Goal: Task Accomplishment & Management: Manage account settings

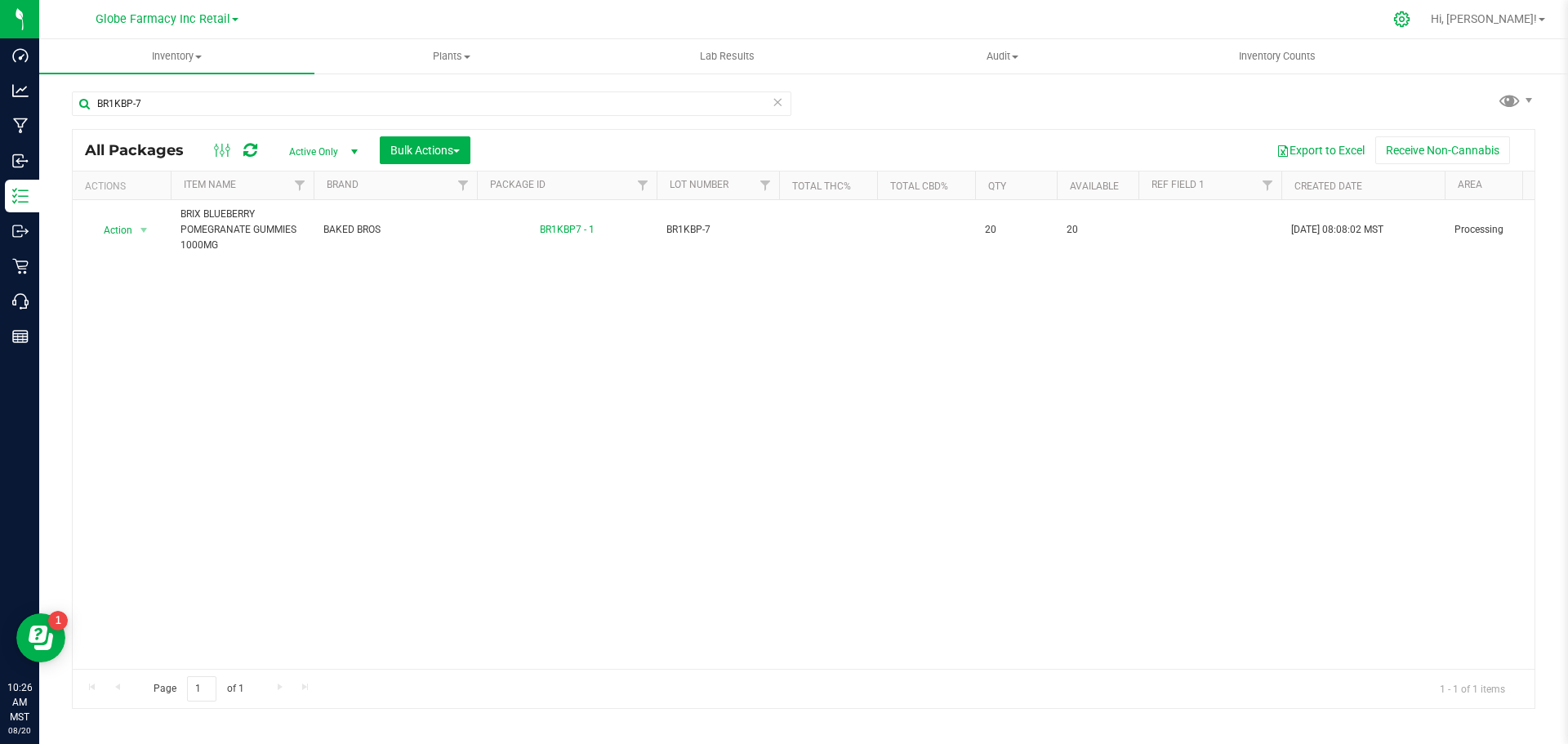
click at [1409, 13] on icon at bounding box center [1401, 19] width 16 height 16
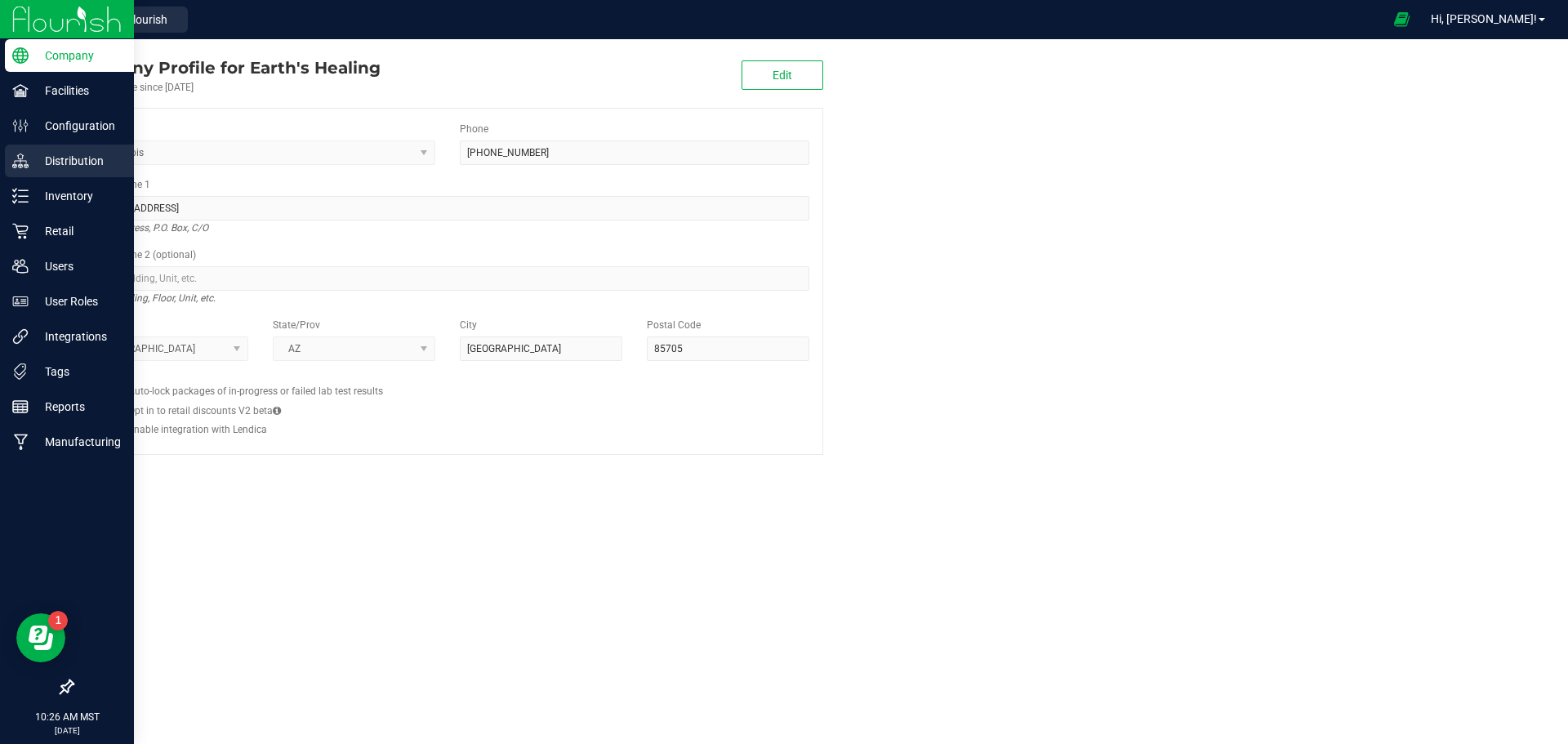
click at [16, 154] on icon at bounding box center [21, 161] width 17 height 17
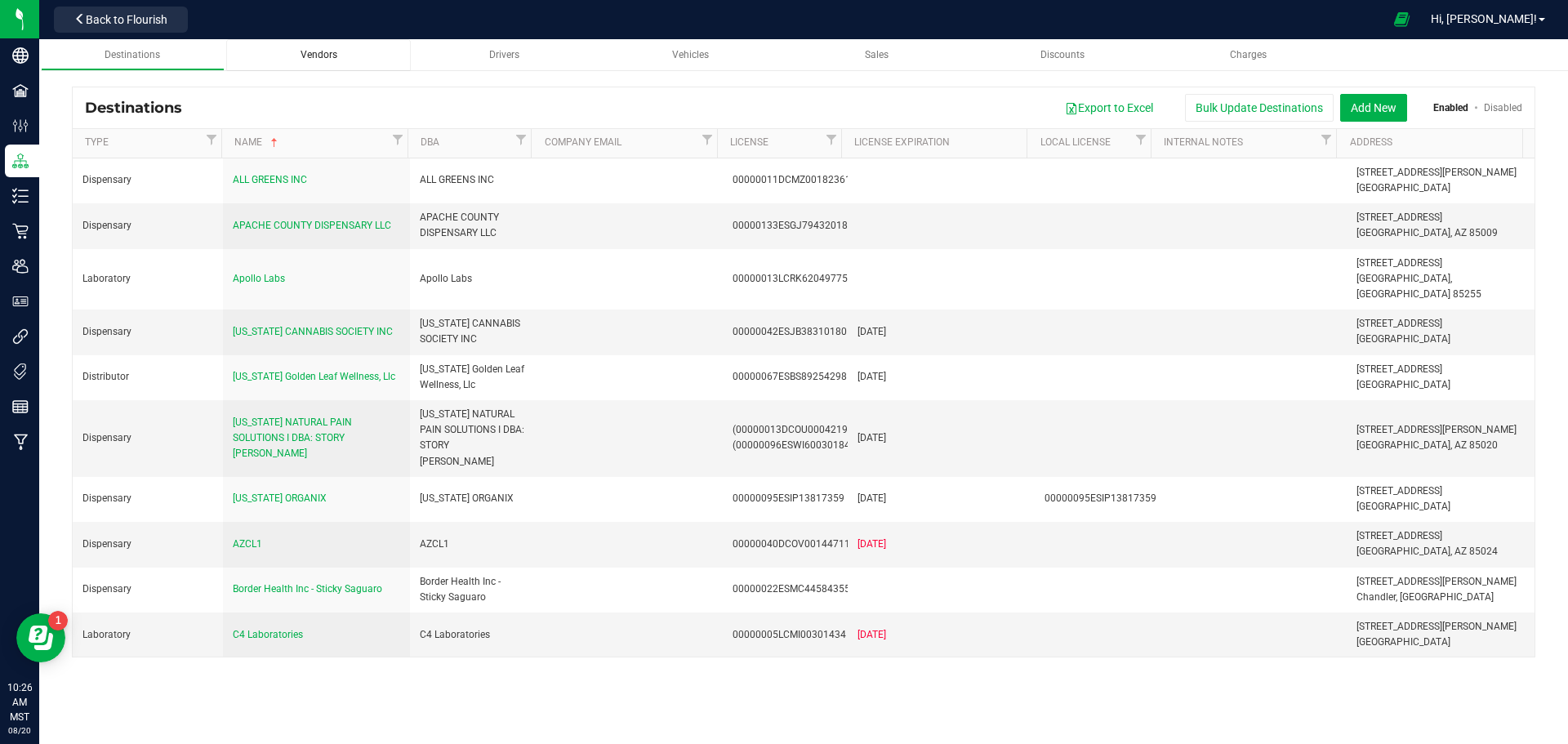
click at [330, 50] on span "Vendors" at bounding box center [319, 55] width 37 height 12
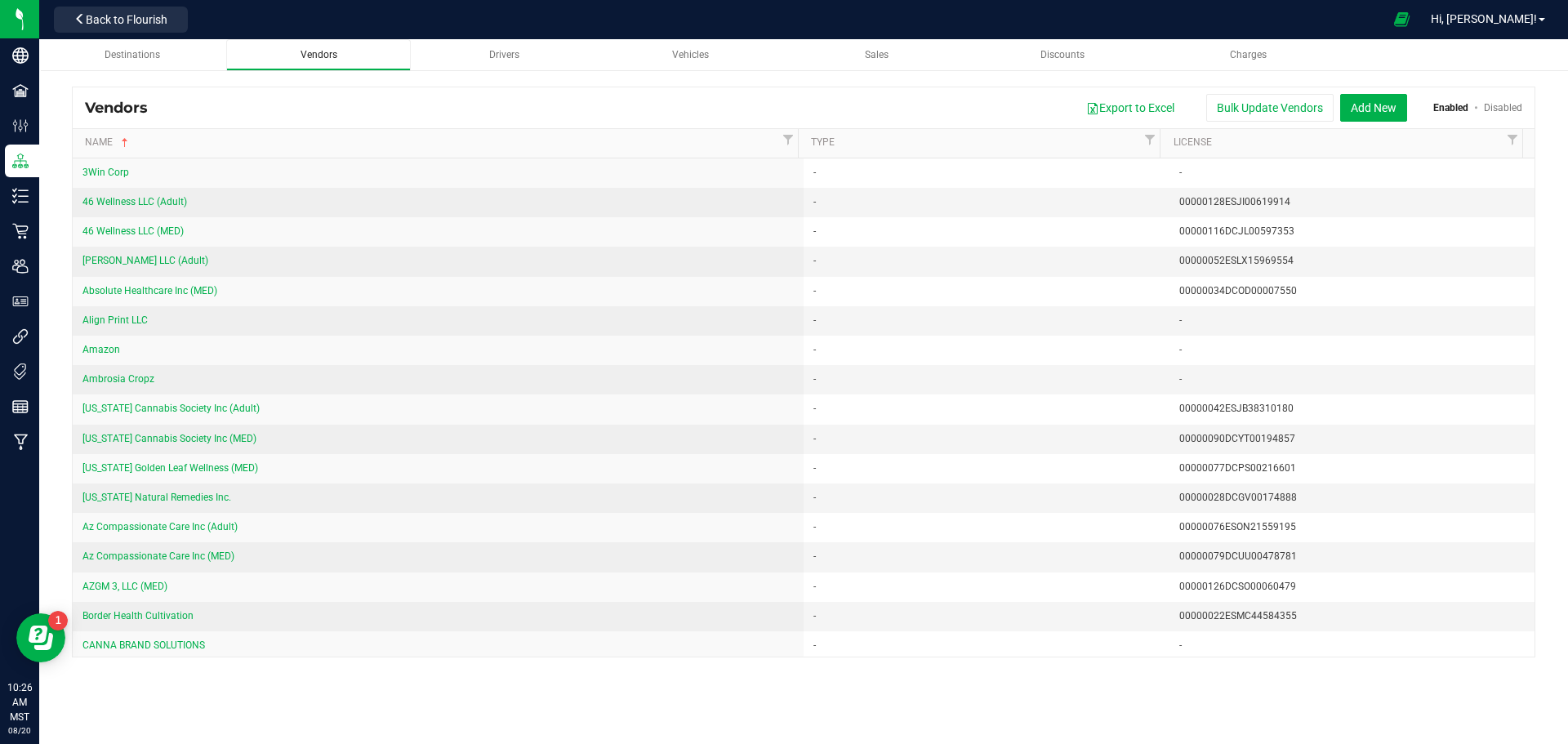
scroll to position [741, 0]
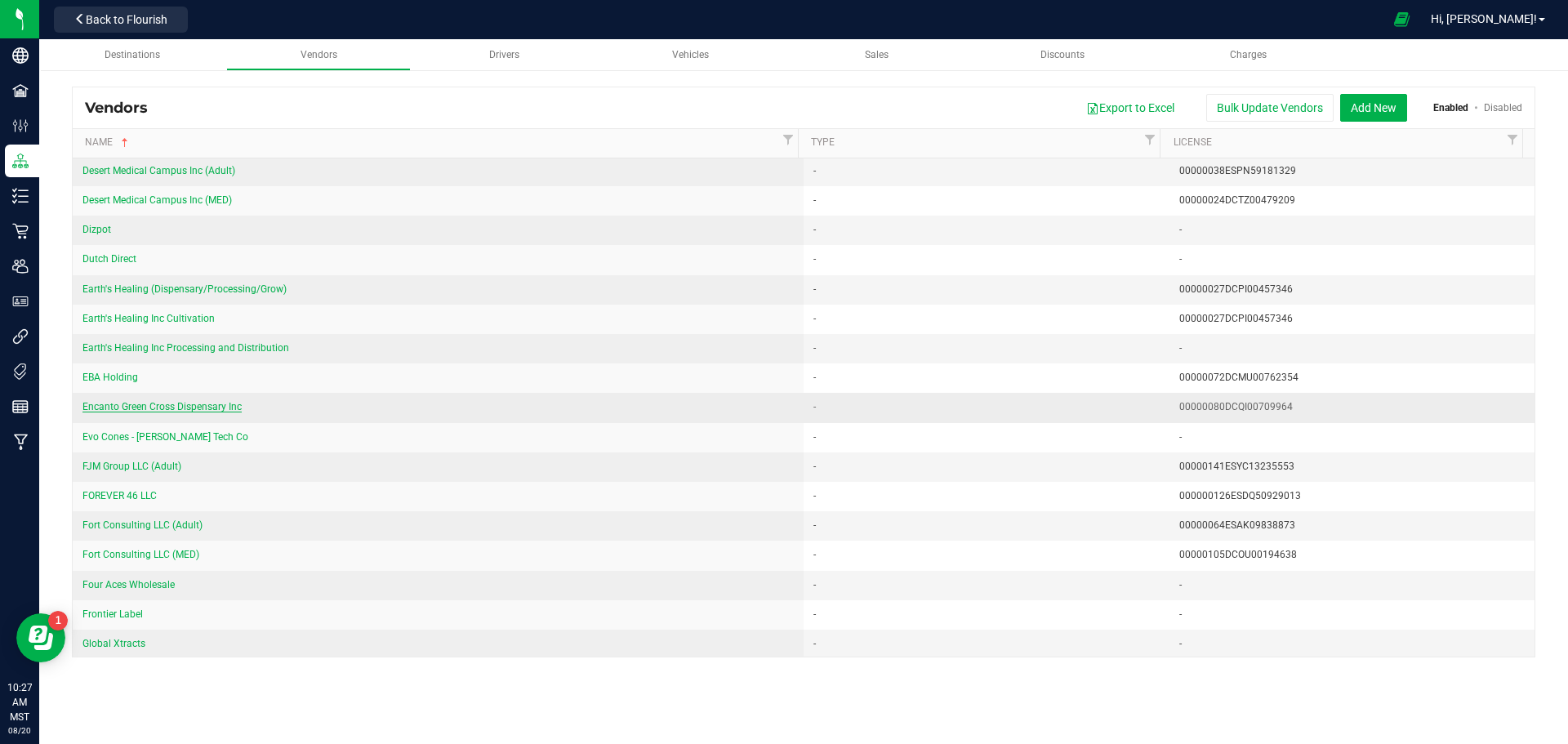
click at [154, 405] on span "Encanto Green Cross Dispensary Inc" at bounding box center [162, 407] width 159 height 12
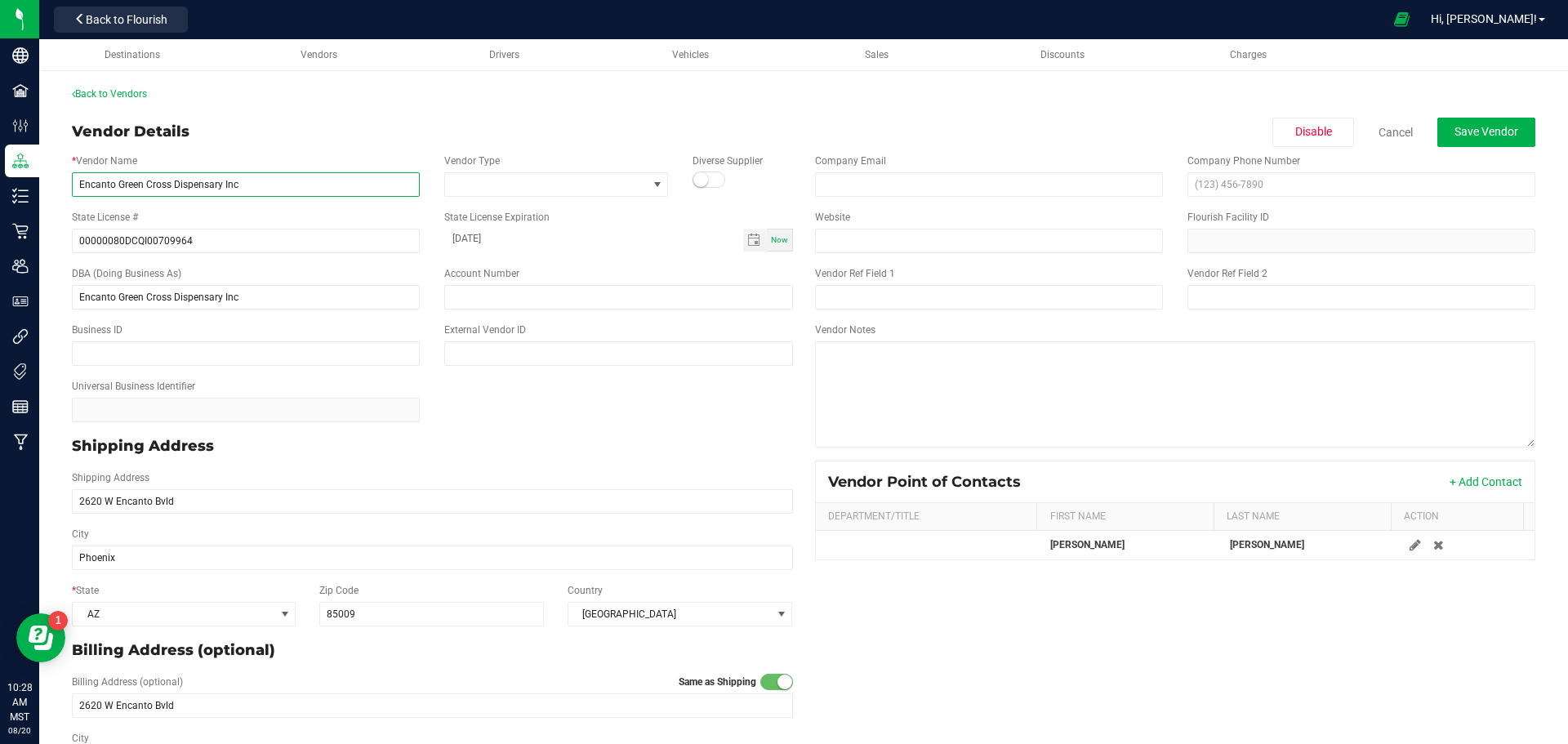
click at [258, 187] on input "Encanto Green Cross Dispensary Inc" at bounding box center [246, 184] width 348 height 24
paste input "M&T Retail Facility 1, LLC"
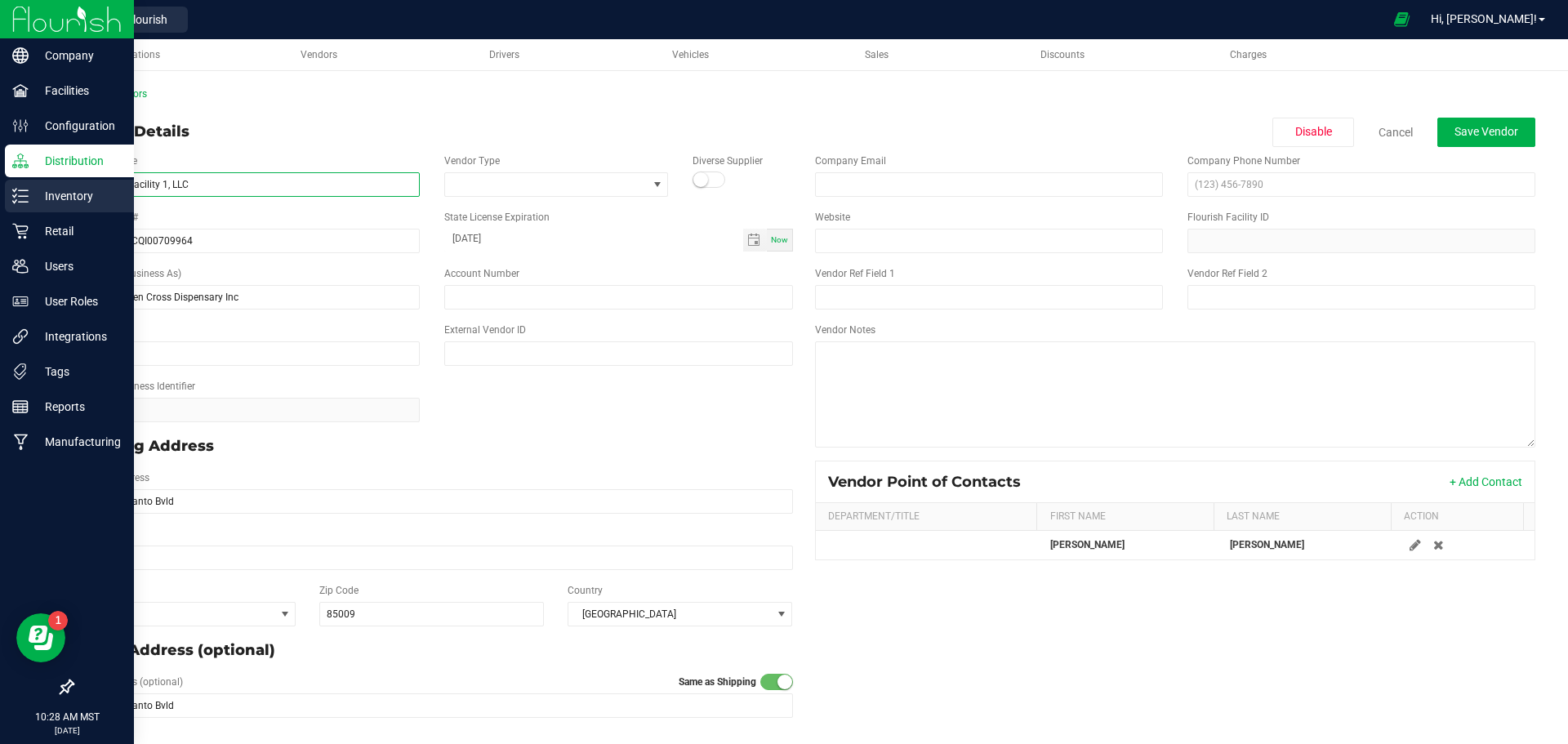
type input "M&T Retail Facility 1, LLC"
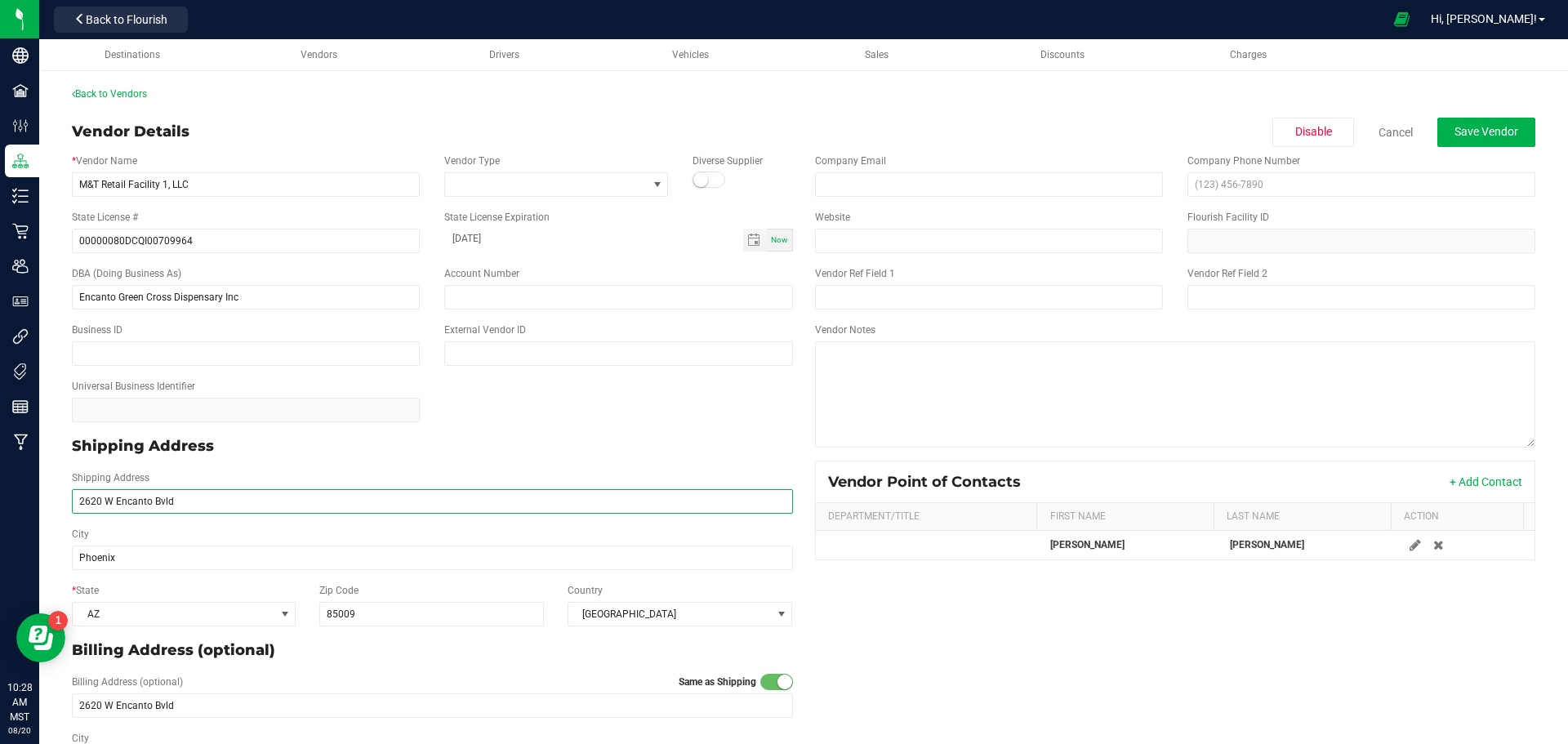
click at [200, 502] on input "2620 W Encanto Bvld" at bounding box center [433, 501] width 721 height 24
click at [201, 502] on input "2620 W Encanto Bvld" at bounding box center [433, 501] width 721 height 24
paste input "[STREET_ADDRESS]"
type input "[STREET_ADDRESS]"
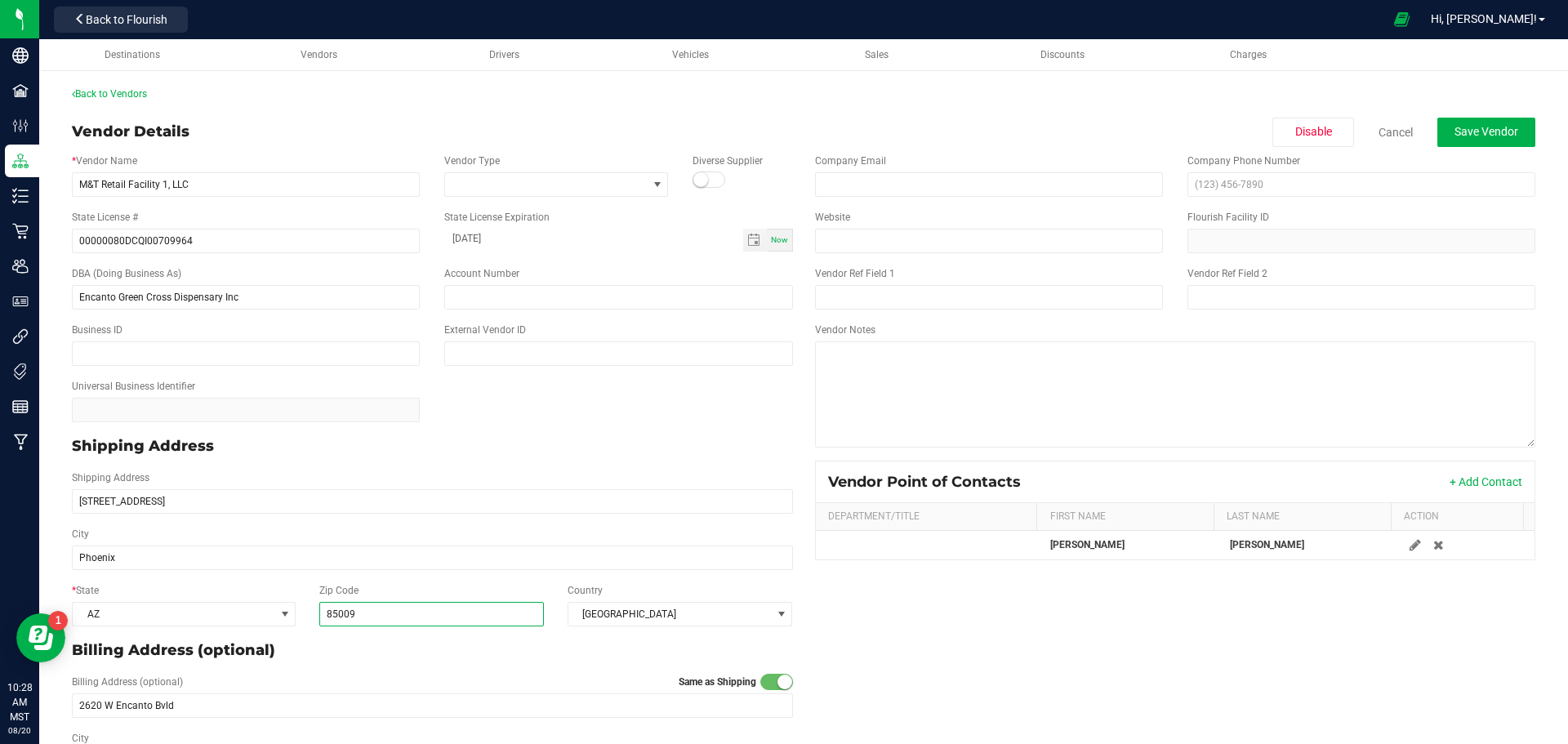
type input "[STREET_ADDRESS]"
click at [384, 618] on input "85009" at bounding box center [432, 613] width 225 height 24
click at [751, 241] on span "Toggle calendar" at bounding box center [754, 240] width 13 height 13
type input "85043"
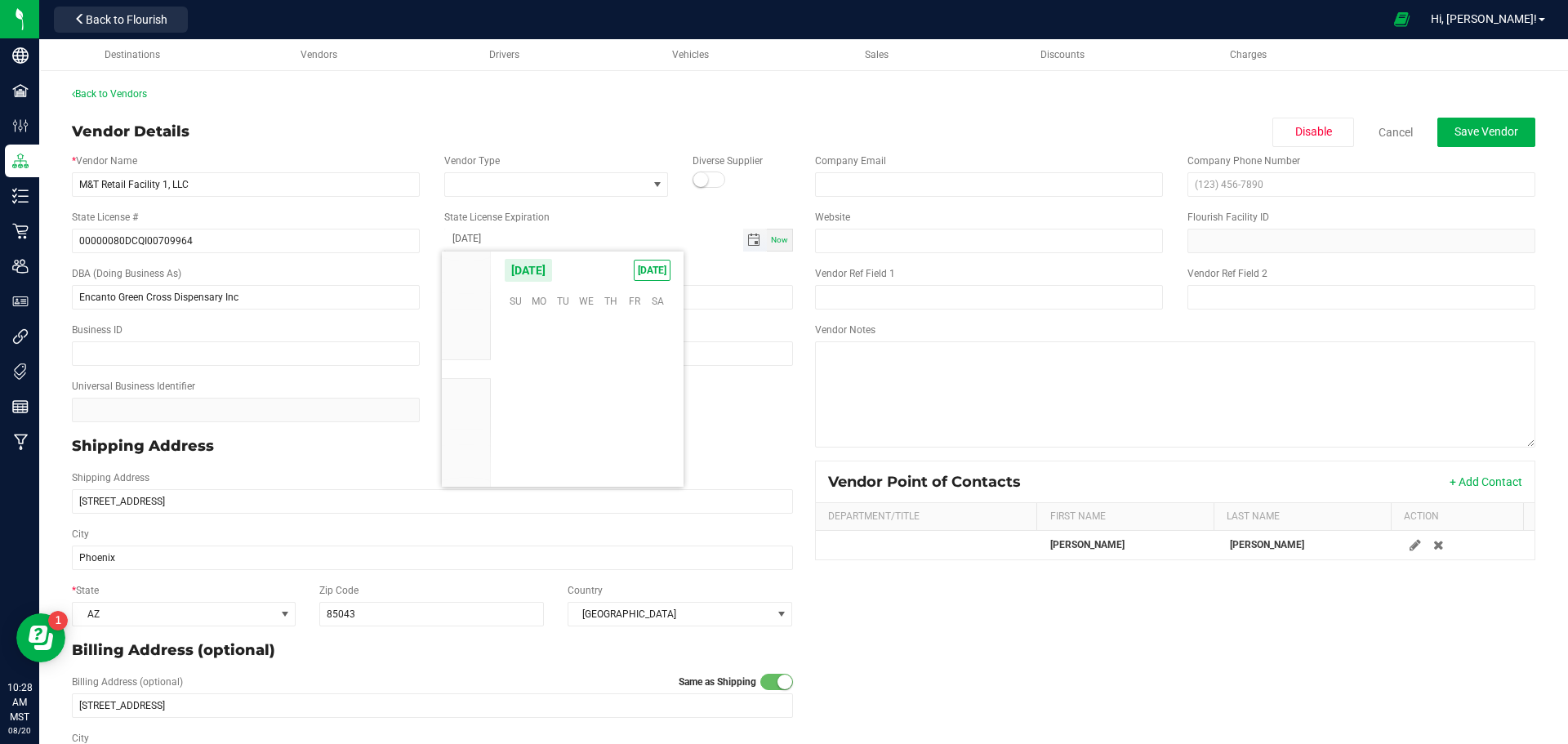
scroll to position [258375, 0]
click at [553, 265] on span "[DATE]" at bounding box center [528, 269] width 49 height 24
click at [469, 429] on span "2025" at bounding box center [466, 428] width 23 height 12
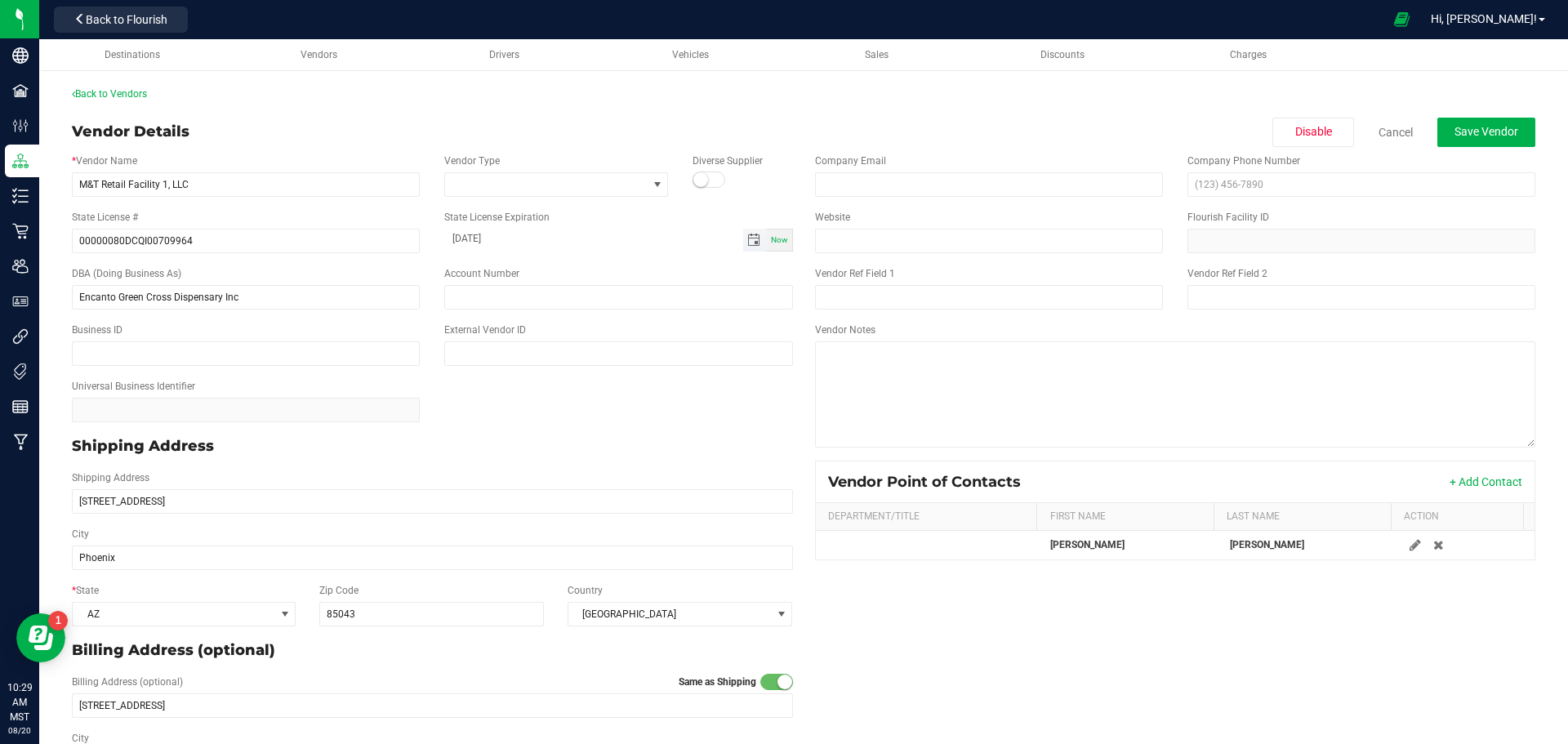
click at [743, 234] on span "Toggle calendar" at bounding box center [755, 239] width 23 height 23
click at [553, 269] on span "[DATE]" at bounding box center [528, 269] width 49 height 24
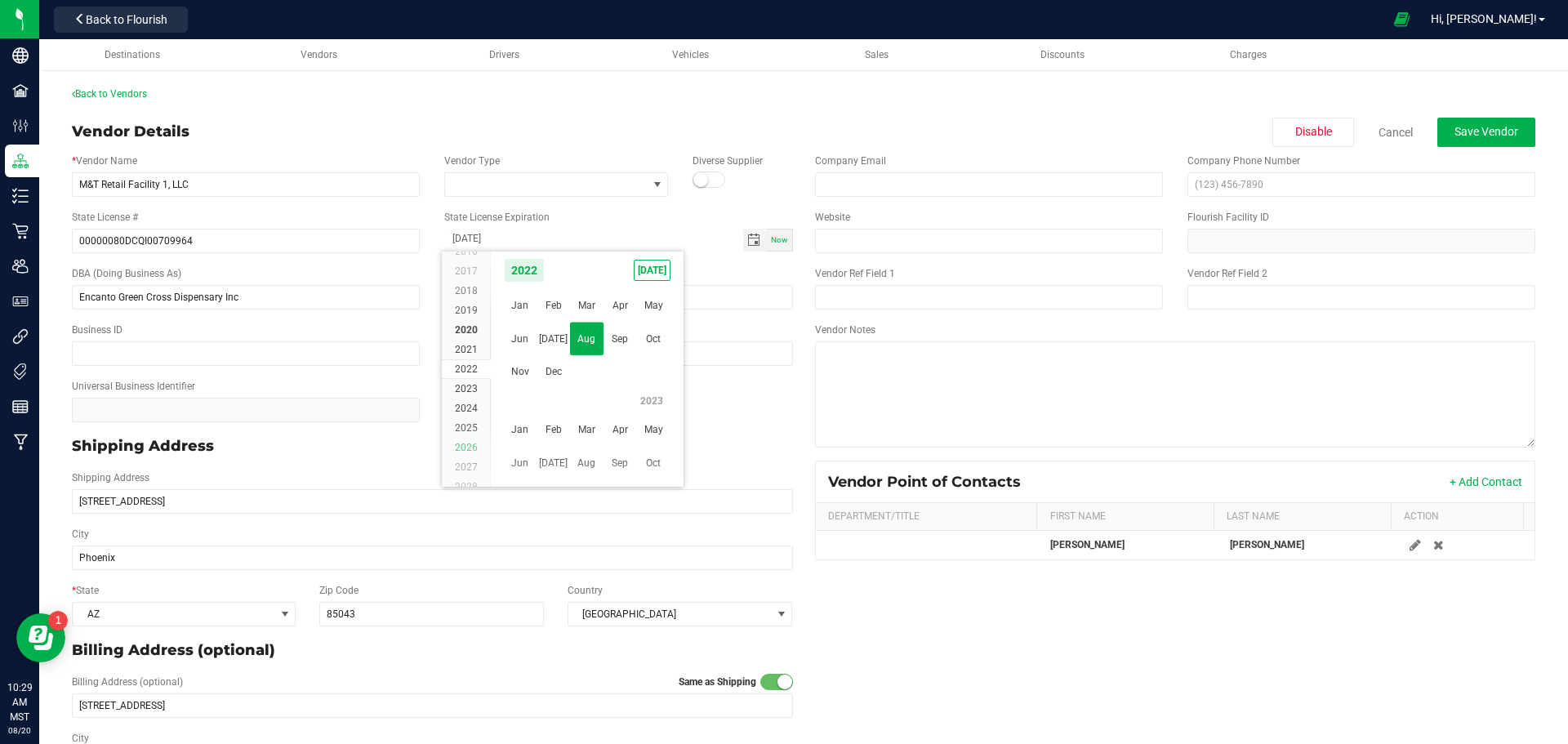
click at [467, 440] on li "2026" at bounding box center [466, 447] width 49 height 19
click at [576, 331] on span "Aug" at bounding box center [587, 339] width 33 height 33
click at [624, 355] on span "7" at bounding box center [634, 351] width 23 height 25
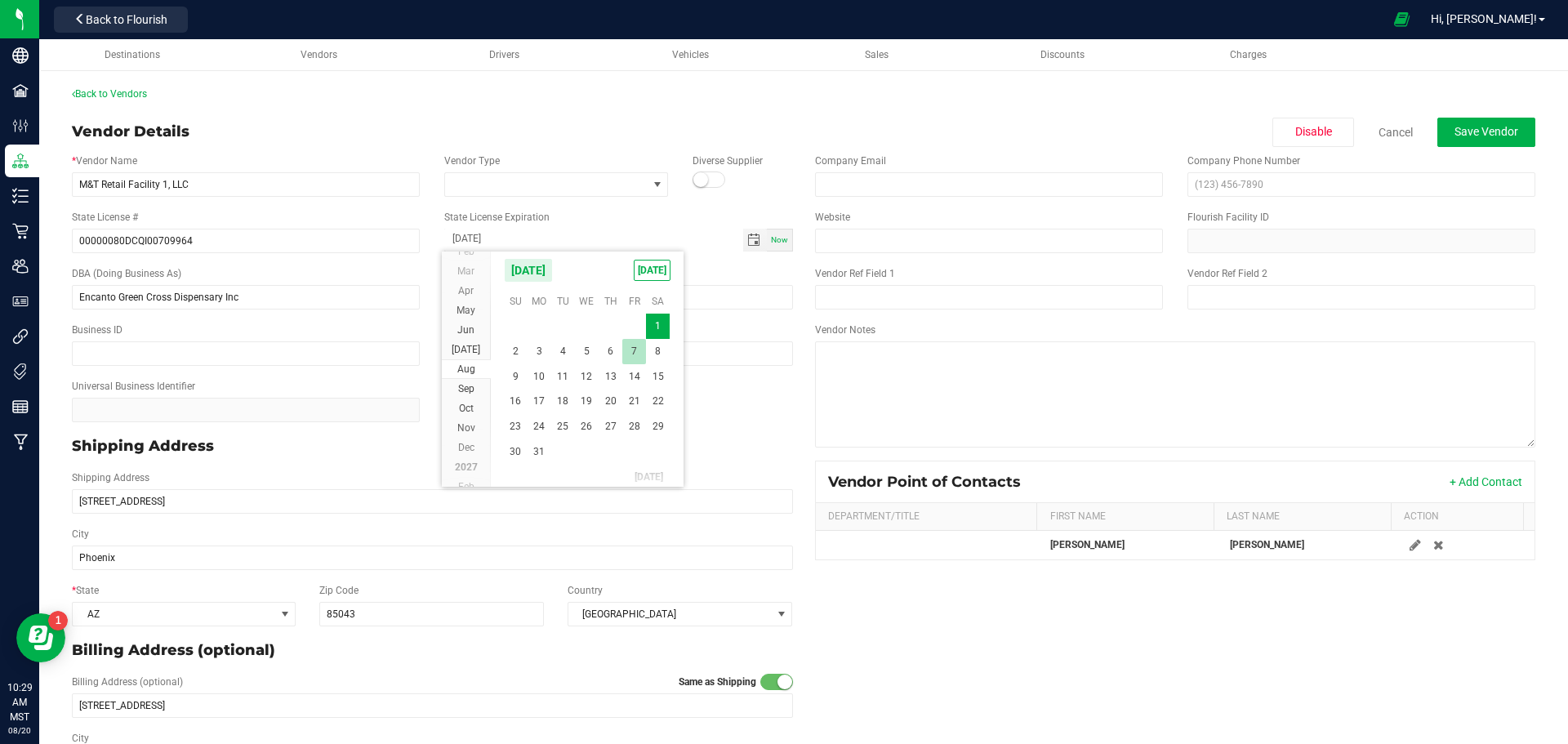
type input "[DATE]"
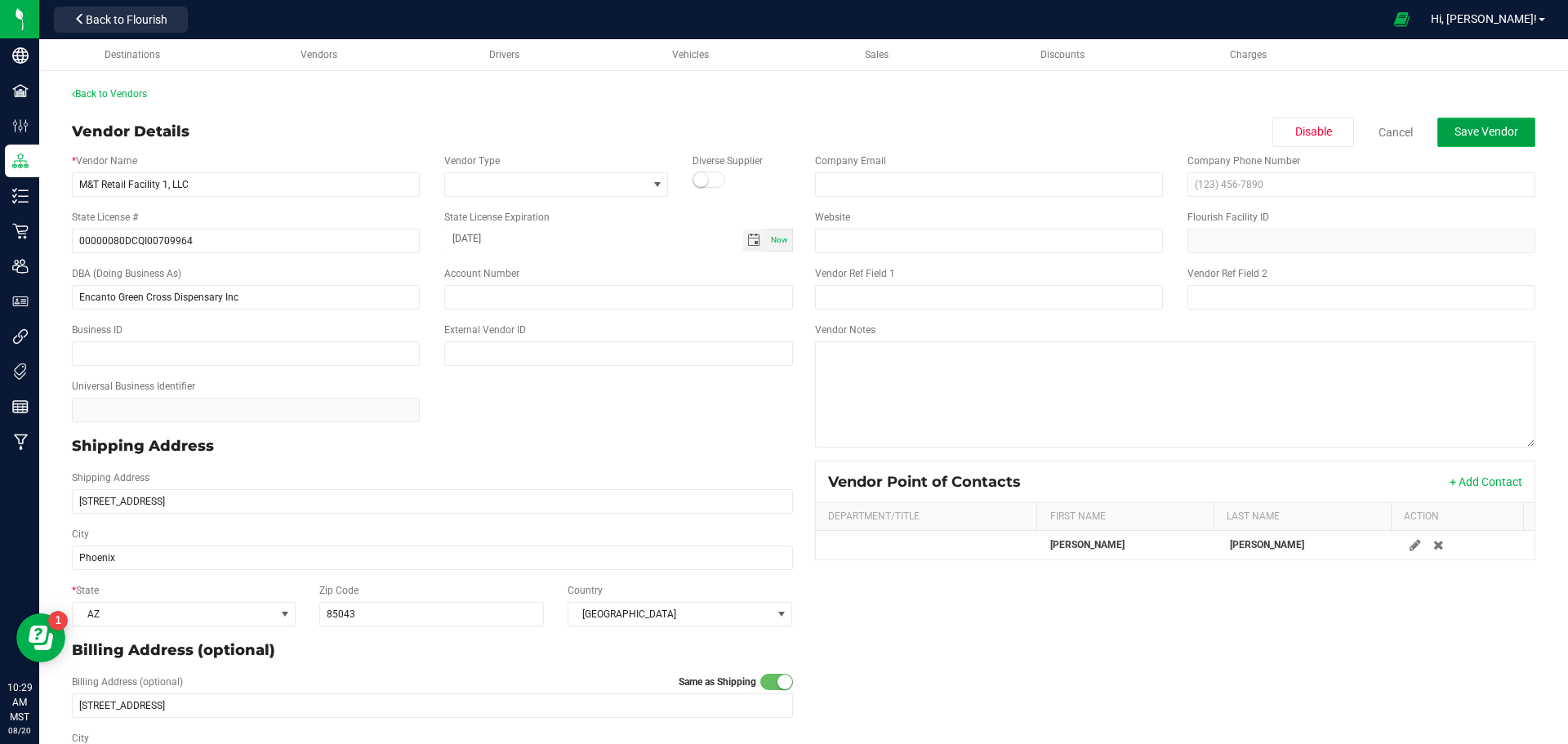
click at [1461, 121] on button "Save Vendor" at bounding box center [1486, 132] width 98 height 29
